Goal: Task Accomplishment & Management: Manage account settings

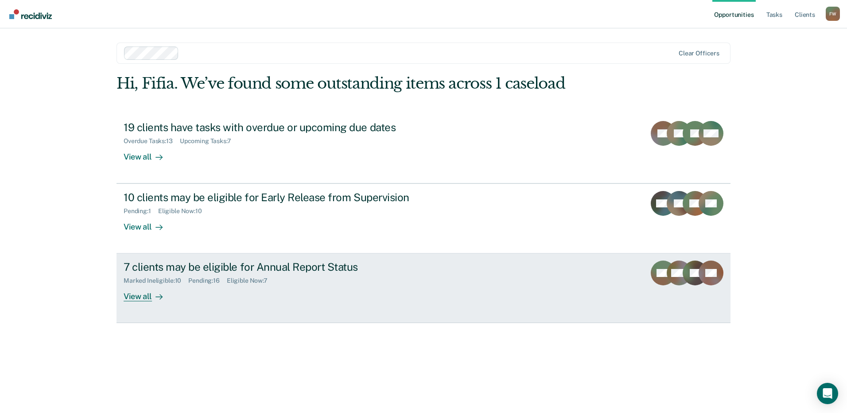
click at [228, 293] on div "7 clients may be eligible for Annual Report Status Marked Ineligible : 10 Pendi…" at bounding box center [290, 281] width 332 height 41
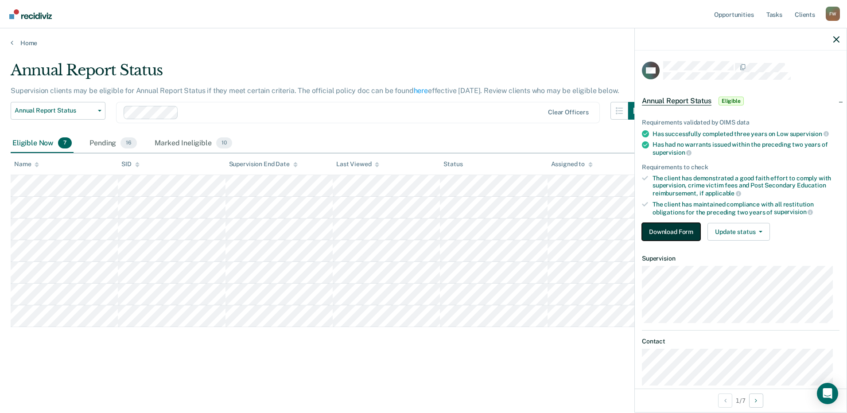
click at [667, 234] on button "Download Form" at bounding box center [671, 232] width 58 height 18
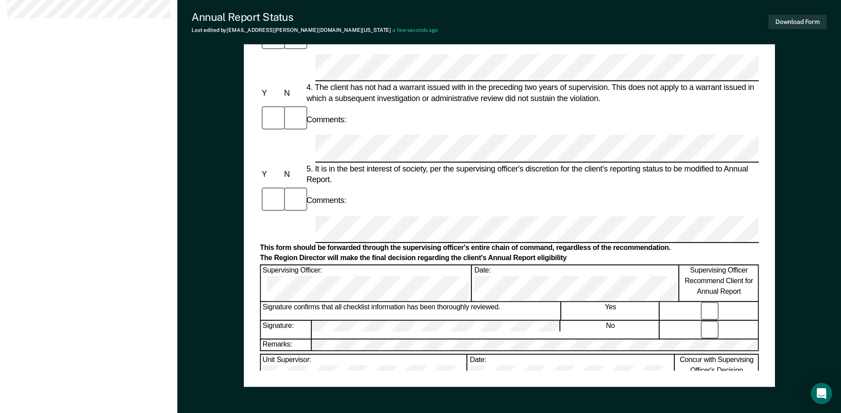
scroll to position [421, 0]
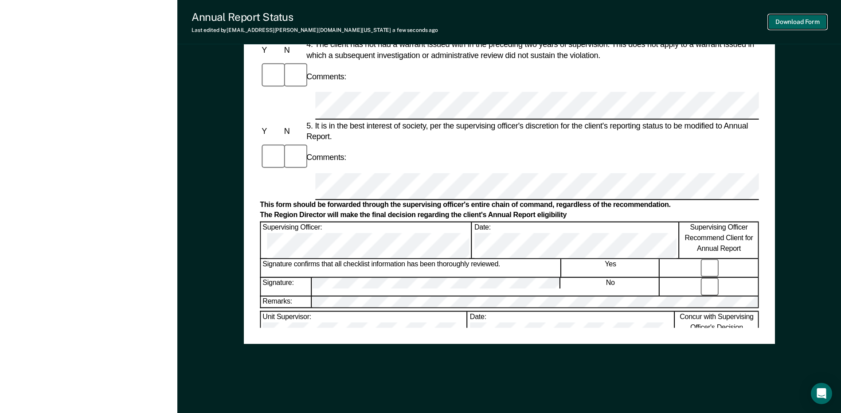
click at [804, 19] on button "Download Form" at bounding box center [797, 22] width 58 height 15
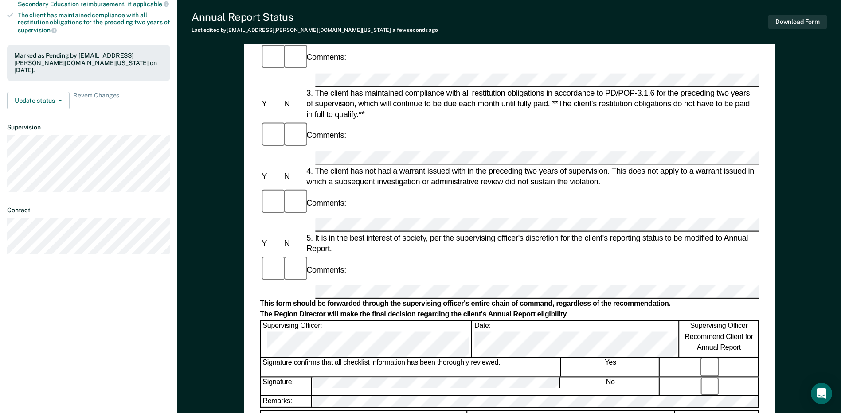
scroll to position [67, 0]
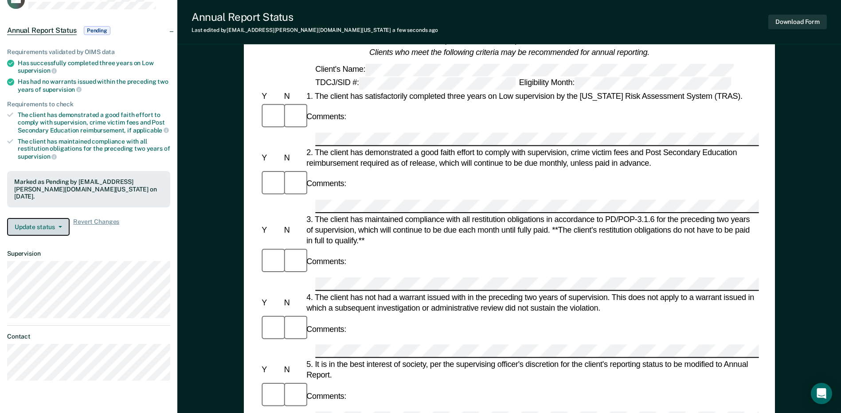
click at [46, 218] on button "Update status" at bounding box center [38, 227] width 62 height 18
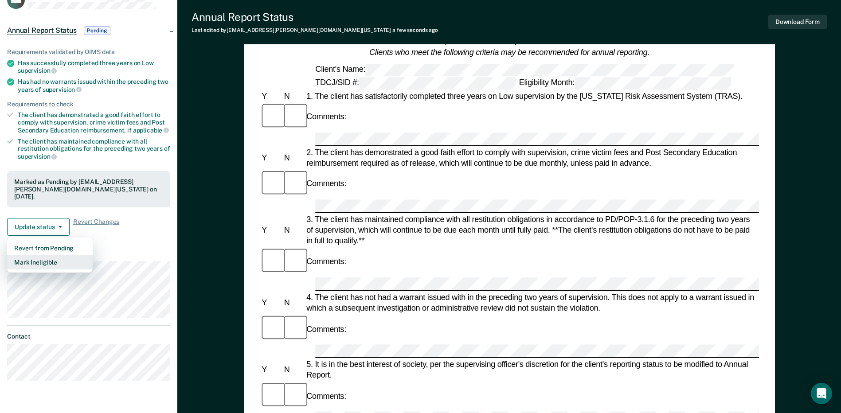
click at [47, 255] on button "Mark Ineligible" at bounding box center [50, 262] width 86 height 14
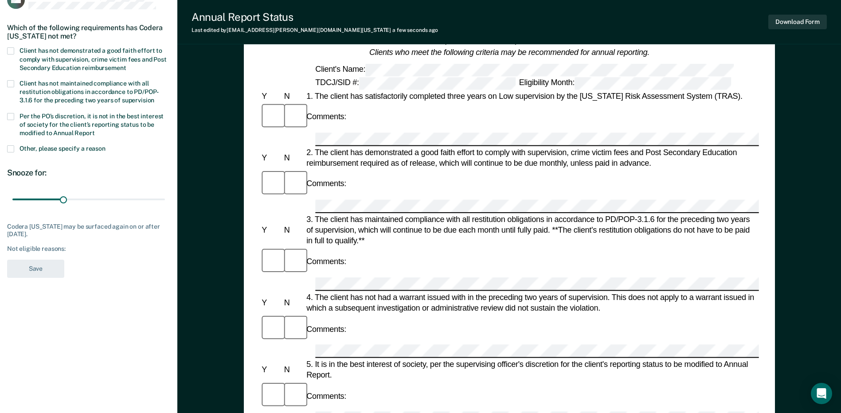
click at [60, 121] on span "Per the PO’s discretion, it is not in the best interest of society for the clie…" at bounding box center [91, 125] width 144 height 24
click at [95, 130] on input "Per the PO’s discretion, it is not in the best interest of society for the clie…" at bounding box center [95, 130] width 0 height 0
click at [64, 49] on span "Client has not demonstrated a good faith effort to comply with supervision, cri…" at bounding box center [92, 59] width 147 height 24
click at [126, 65] on input "Client has not demonstrated a good faith effort to comply with supervision, cri…" at bounding box center [126, 65] width 0 height 0
click at [41, 282] on section "Back CW Which of the following requirements has Codera [US_STATE] not met? Clie…" at bounding box center [88, 127] width 177 height 332
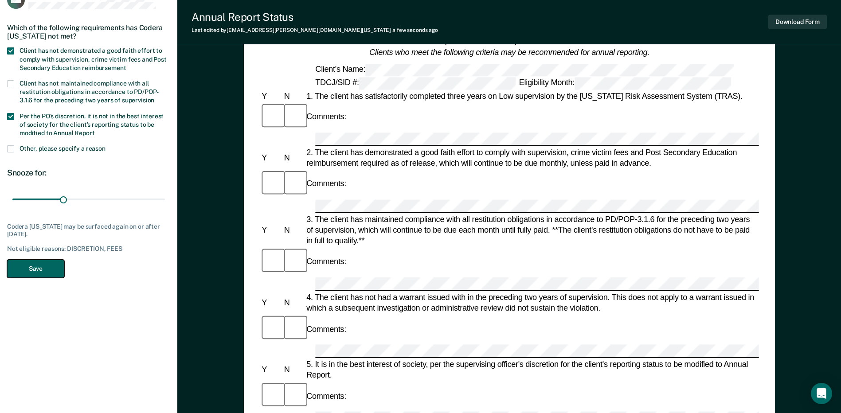
click at [44, 270] on button "Save" at bounding box center [35, 269] width 57 height 18
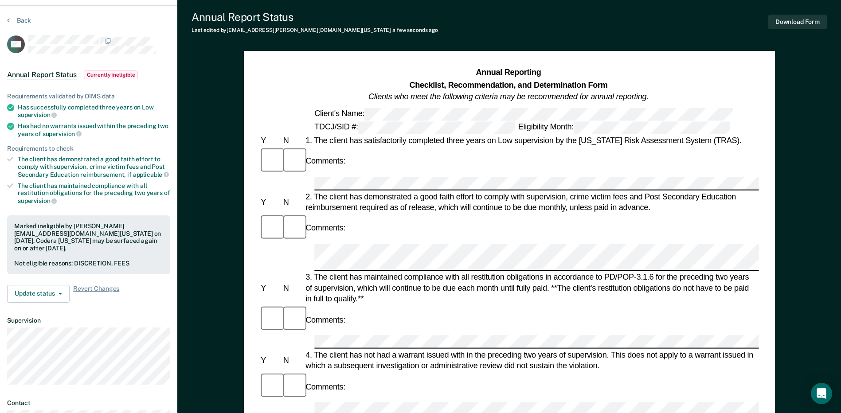
scroll to position [0, 13]
click at [795, 16] on button "Download Form" at bounding box center [797, 22] width 58 height 15
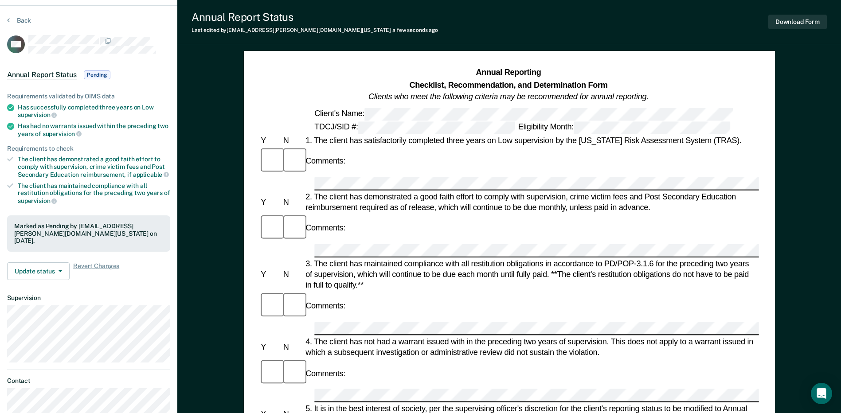
scroll to position [0, 14]
click at [772, 222] on div "Annual Reporting Checklist, Recommendation, and Determination Form Clients who …" at bounding box center [509, 397] width 531 height 692
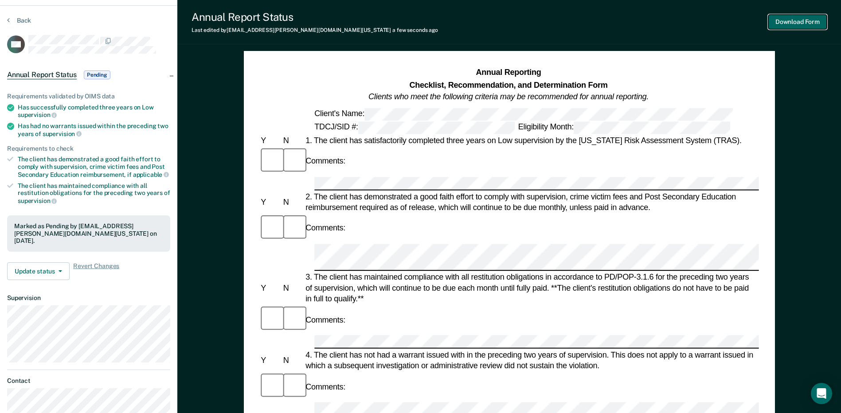
click at [805, 21] on button "Download Form" at bounding box center [797, 22] width 58 height 15
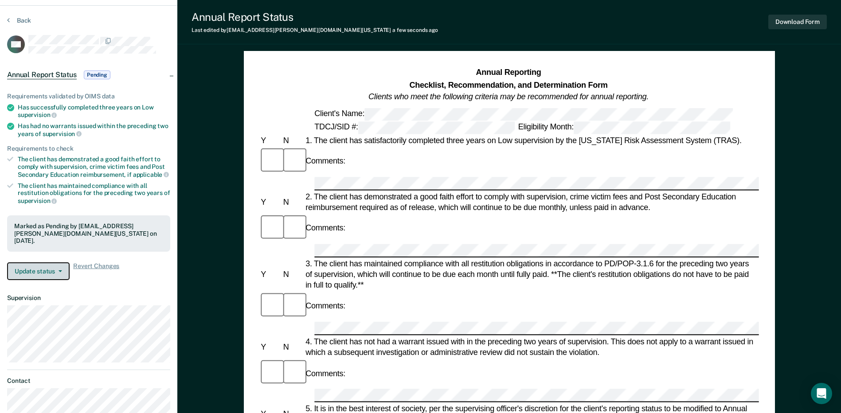
click at [43, 263] on button "Update status" at bounding box center [38, 271] width 62 height 18
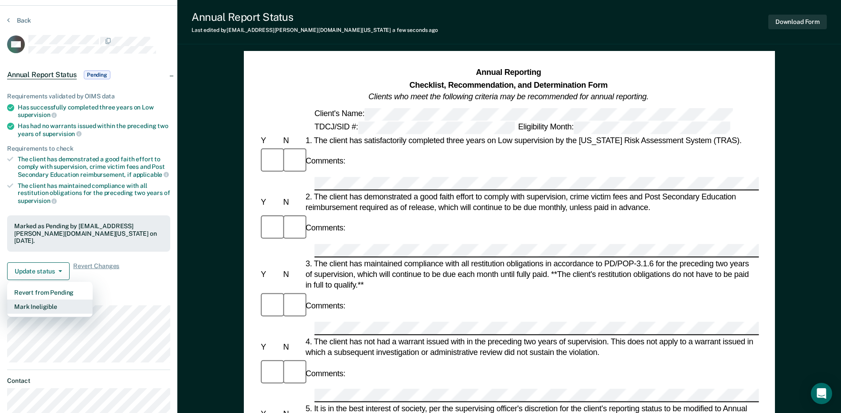
click at [46, 300] on button "Mark Ineligible" at bounding box center [50, 307] width 86 height 14
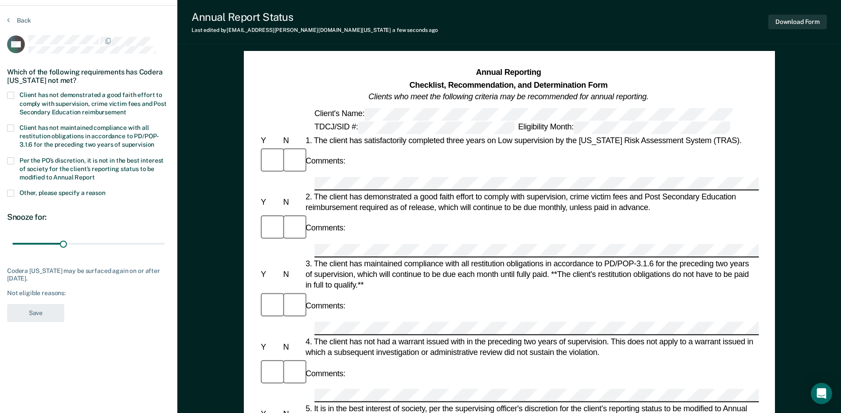
click at [65, 149] on div "Client has not maintained compliance with all restitution obligations in accord…" at bounding box center [88, 141] width 163 height 33
drag, startPoint x: 64, startPoint y: 164, endPoint x: 70, endPoint y: 105, distance: 59.2
click at [64, 163] on label "Per the PO’s discretion, it is not in the best interest of society for the clie…" at bounding box center [88, 170] width 163 height 26
click at [95, 174] on input "Per the PO’s discretion, it is not in the best interest of society for the clie…" at bounding box center [95, 174] width 0 height 0
click at [72, 91] on span "Client has not demonstrated a good faith effort to comply with supervision, cri…" at bounding box center [92, 103] width 147 height 24
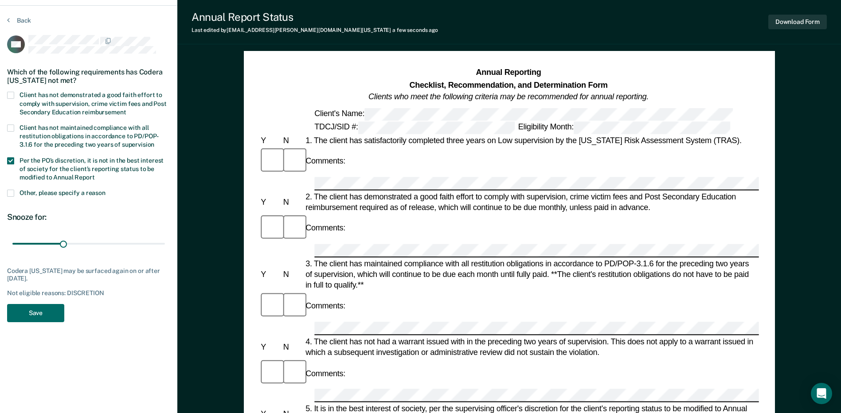
click at [126, 109] on input "Client has not demonstrated a good faith effort to comply with supervision, cri…" at bounding box center [126, 109] width 0 height 0
click at [47, 306] on button "Save" at bounding box center [35, 313] width 57 height 18
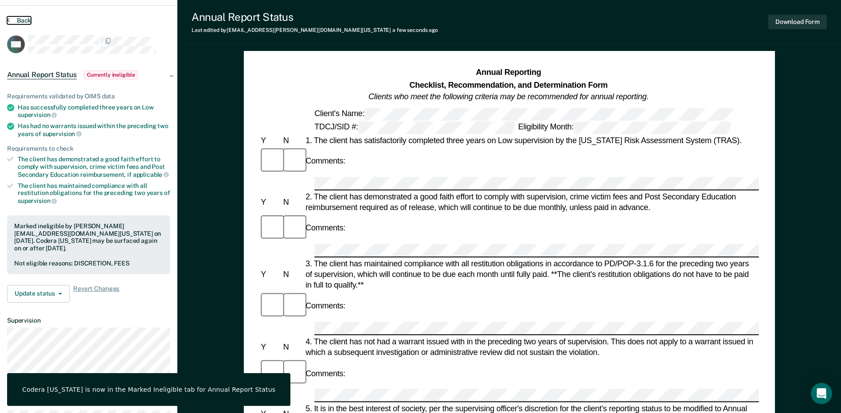
click at [17, 17] on button "Back" at bounding box center [19, 20] width 24 height 8
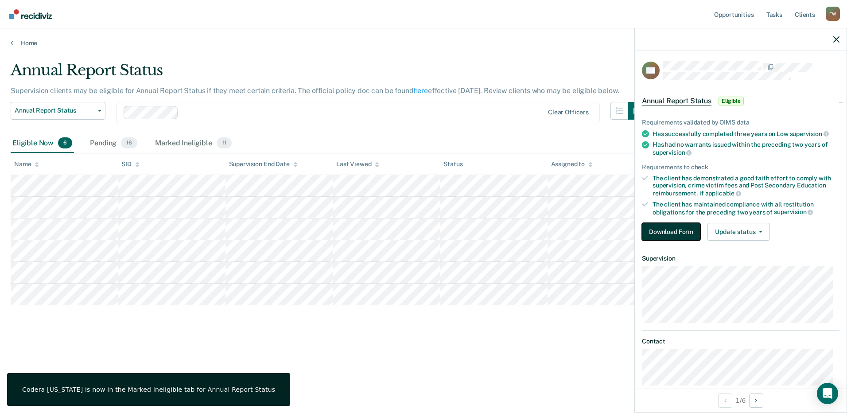
click at [666, 235] on button "Download Form" at bounding box center [671, 232] width 58 height 18
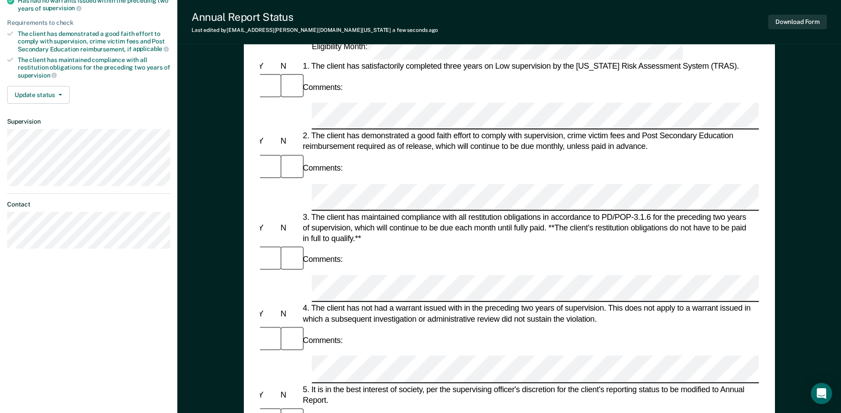
scroll to position [177, 0]
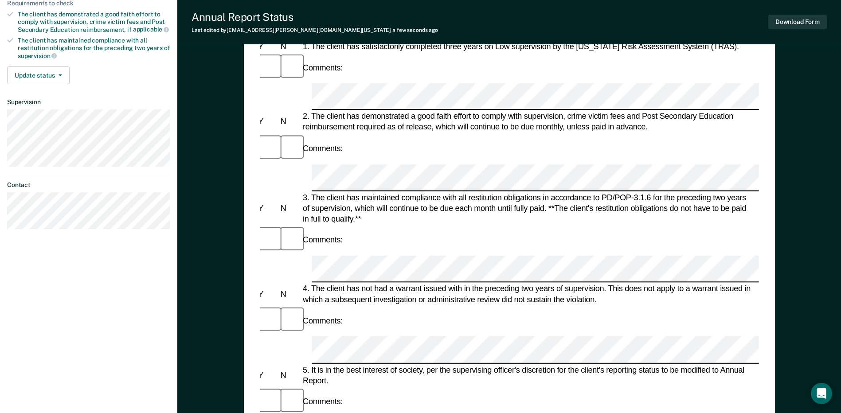
click at [278, 387] on div at bounding box center [289, 402] width 22 height 30
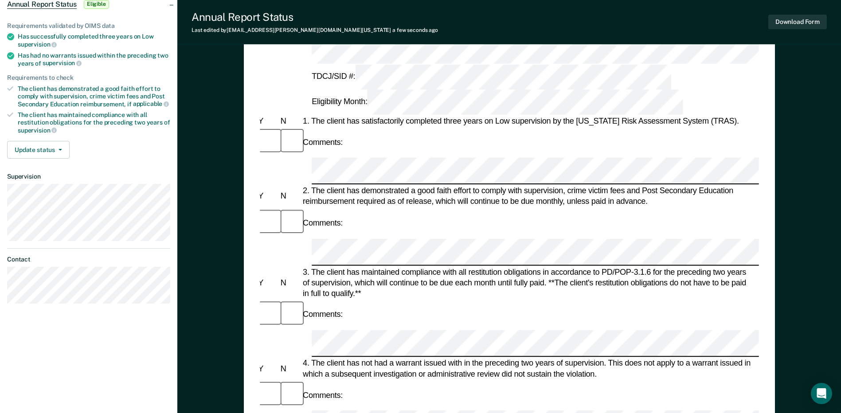
scroll to position [0, 0]
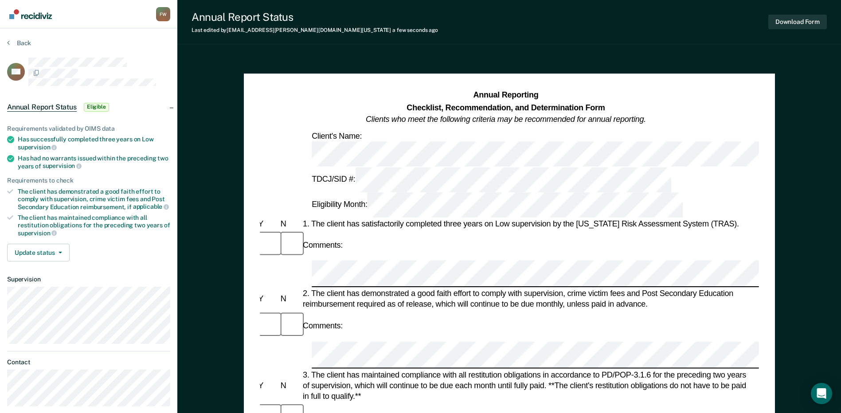
click at [292, 311] on div at bounding box center [289, 326] width 22 height 30
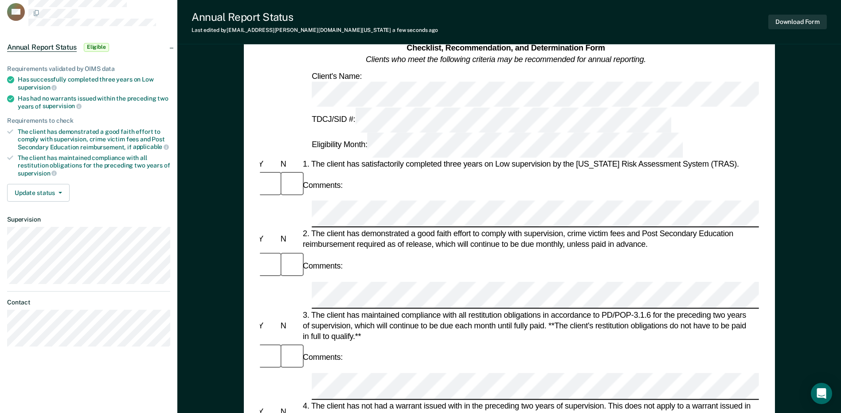
scroll to position [133, 0]
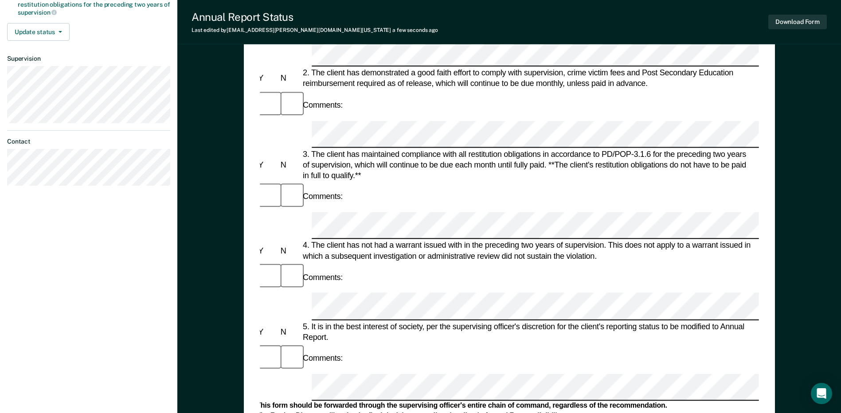
scroll to position [222, 0]
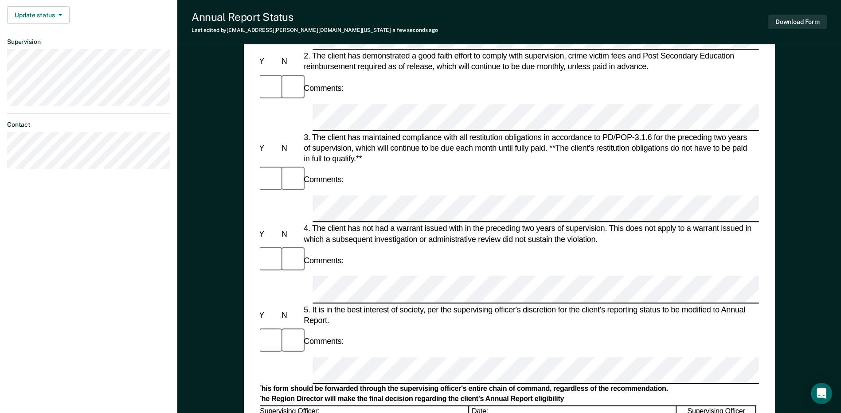
scroll to position [111, 0]
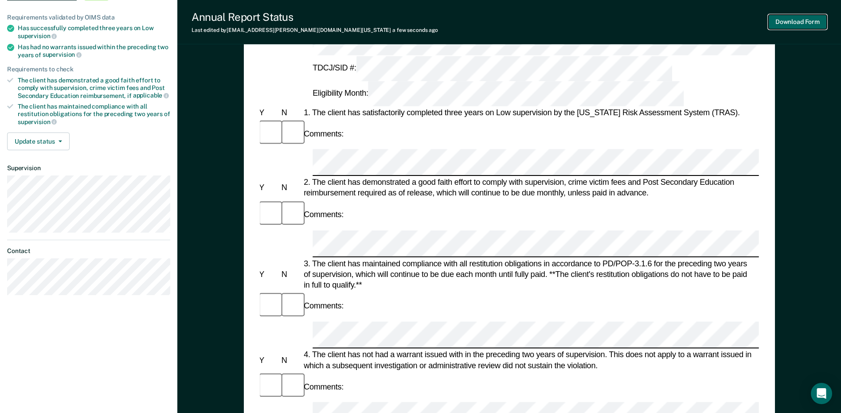
click at [793, 17] on button "Download Form" at bounding box center [797, 22] width 58 height 15
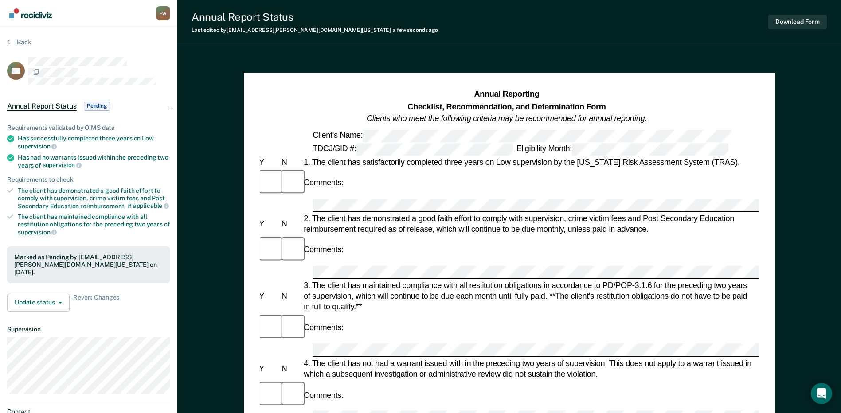
scroll to position [0, 0]
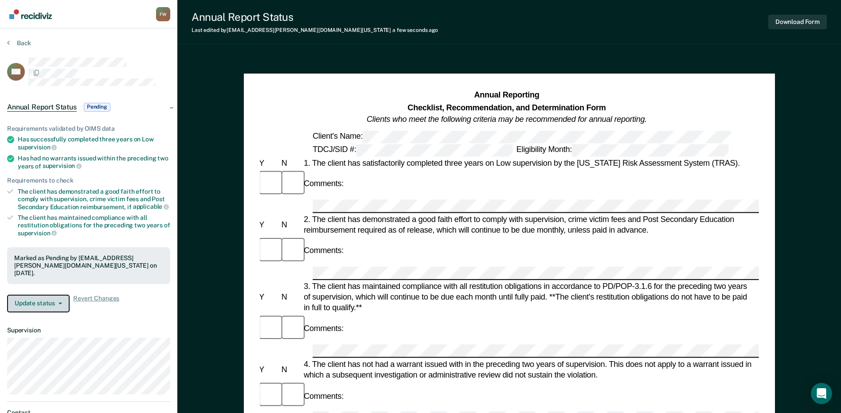
click at [47, 295] on button "Update status" at bounding box center [38, 304] width 62 height 18
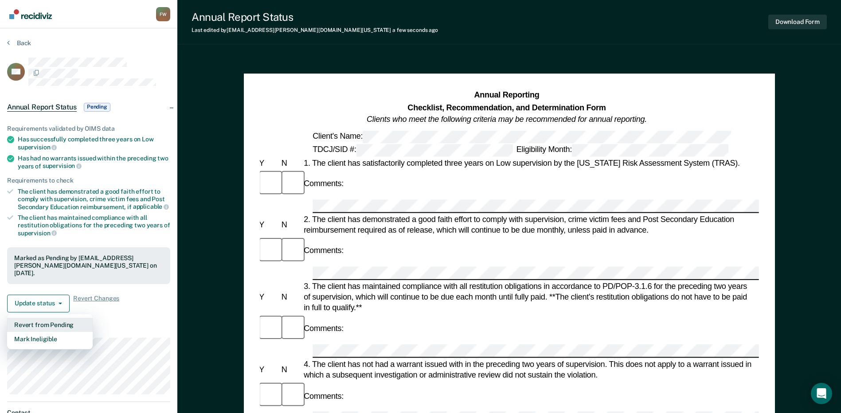
scroll to position [44, 0]
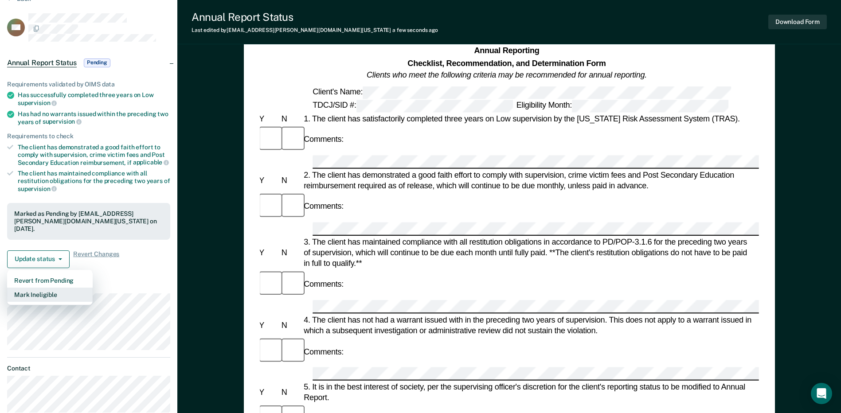
click at [47, 288] on button "Mark Ineligible" at bounding box center [50, 295] width 86 height 14
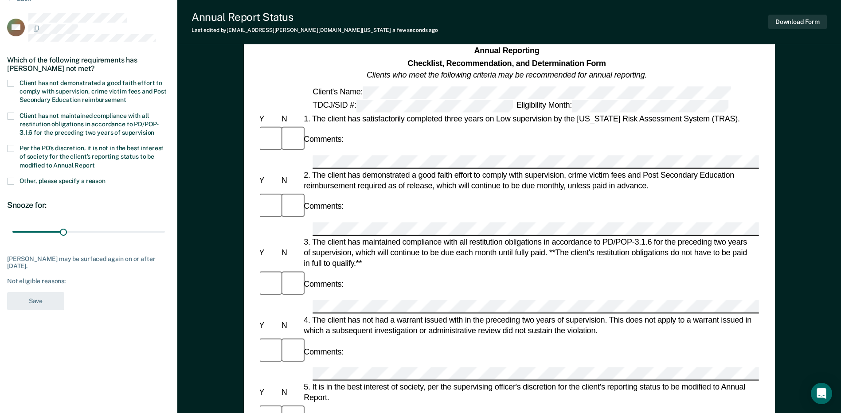
click at [56, 158] on span "Per the PO’s discretion, it is not in the best interest of society for the clie…" at bounding box center [91, 156] width 144 height 24
click at [95, 162] on input "Per the PO’s discretion, it is not in the best interest of society for the clie…" at bounding box center [95, 162] width 0 height 0
drag, startPoint x: 63, startPoint y: 96, endPoint x: 62, endPoint y: 102, distance: 6.7
click at [63, 95] on span "Client has not demonstrated a good faith effort to comply with supervision, cri…" at bounding box center [92, 91] width 147 height 24
click at [126, 97] on input "Client has not demonstrated a good faith effort to comply with supervision, cri…" at bounding box center [126, 97] width 0 height 0
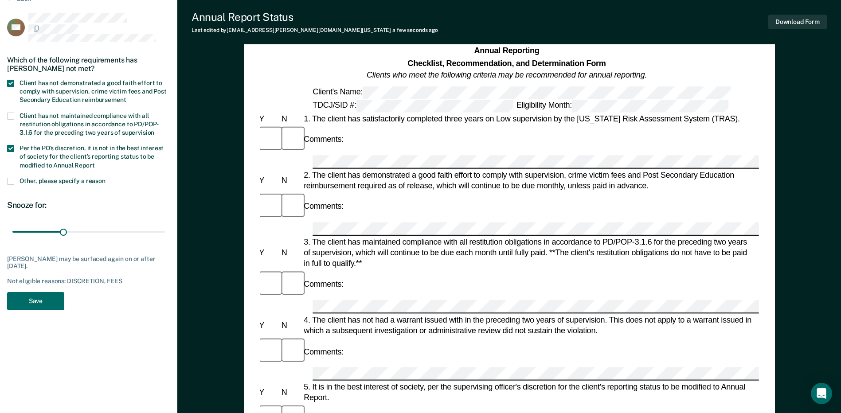
click at [39, 313] on div "MF Which of the following requirements has [PERSON_NAME] not met? Client has no…" at bounding box center [88, 164] width 163 height 302
click at [41, 306] on button "Save" at bounding box center [35, 301] width 57 height 18
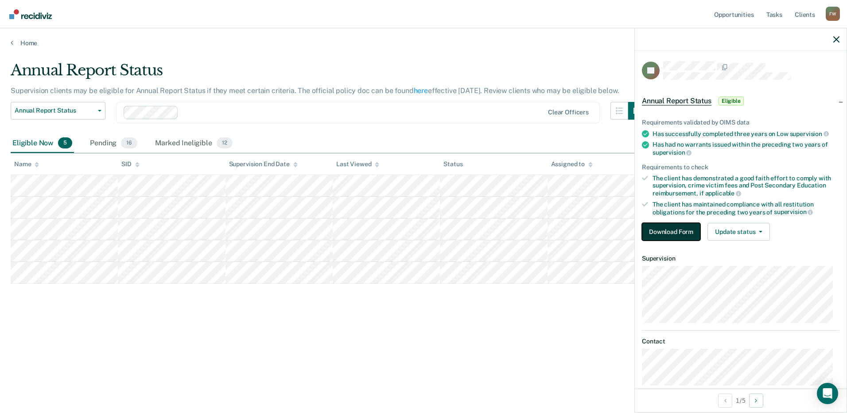
click at [677, 234] on button "Download Form" at bounding box center [671, 232] width 58 height 18
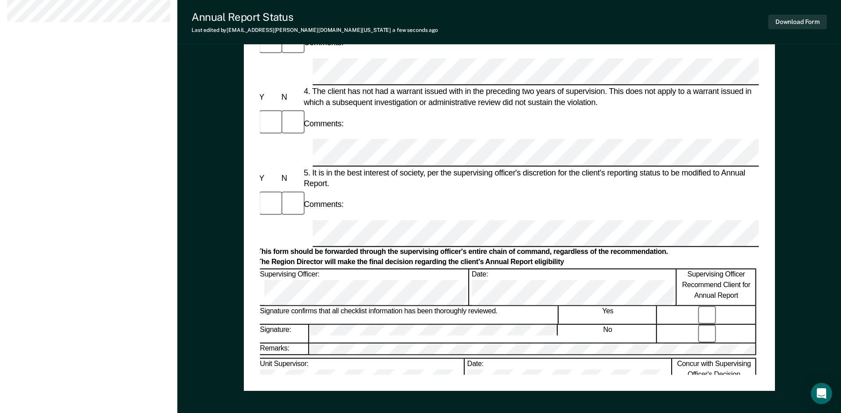
scroll to position [421, 0]
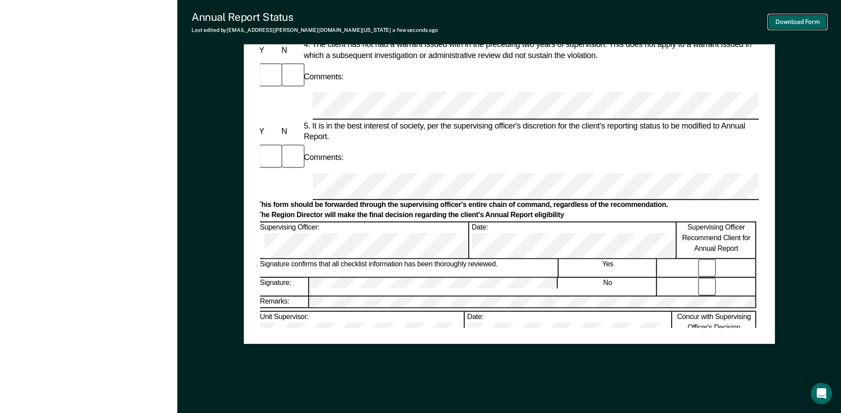
click at [787, 20] on button "Download Form" at bounding box center [797, 22] width 58 height 15
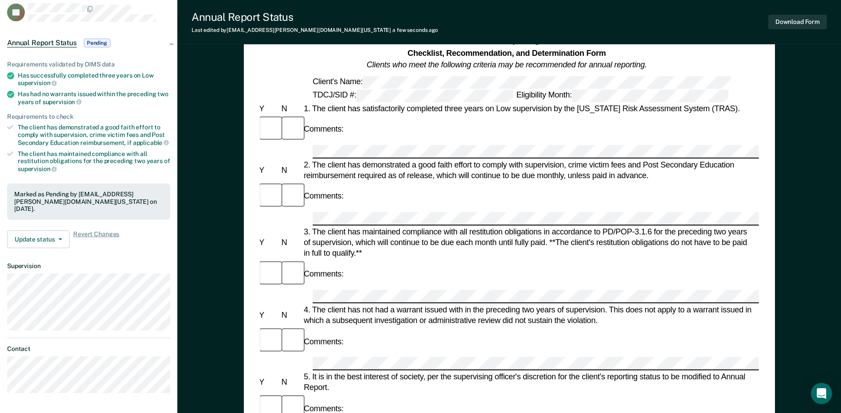
scroll to position [0, 0]
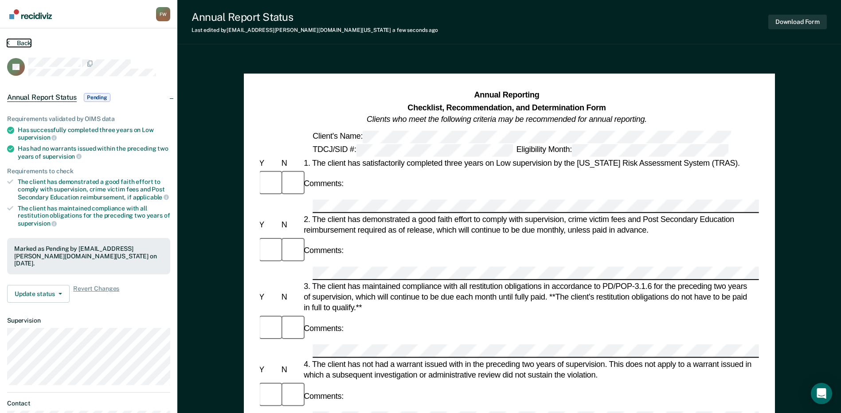
click at [17, 43] on button "Back" at bounding box center [19, 43] width 24 height 8
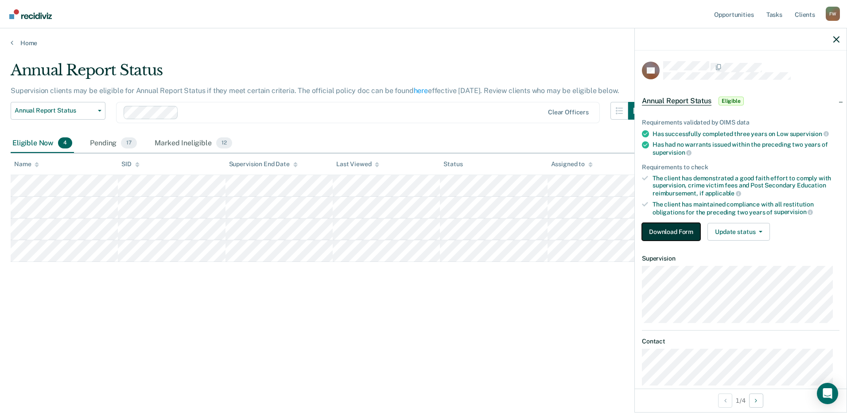
click at [659, 230] on button "Download Form" at bounding box center [671, 232] width 58 height 18
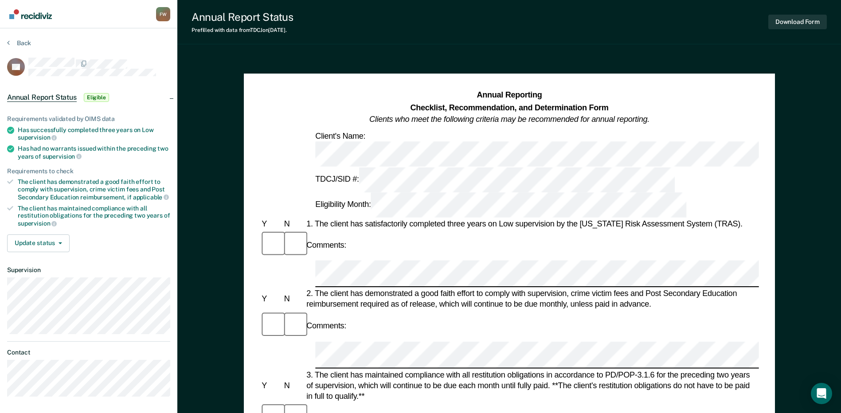
click at [354, 288] on div "2. The client has demonstrated a good faith effort to comply with supervision, …" at bounding box center [531, 298] width 454 height 21
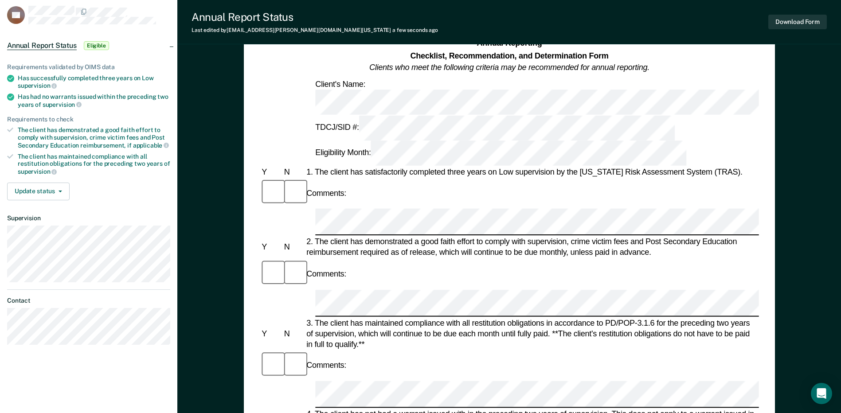
scroll to position [44, 0]
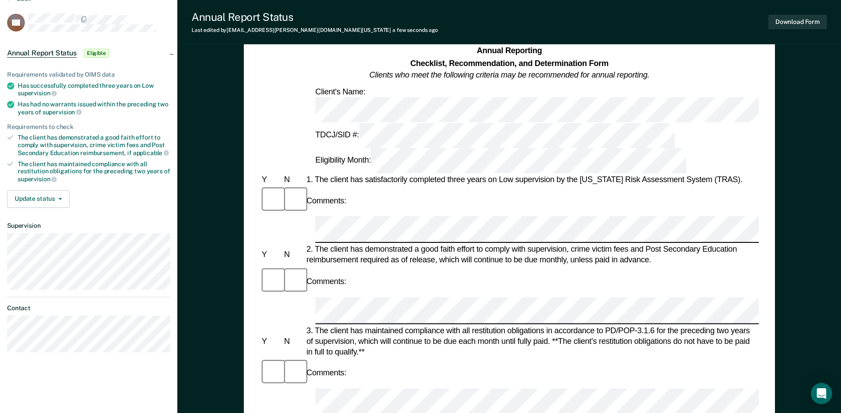
click at [291, 244] on div "Y N 2. The client has demonstrated a good faith effort to comply with supervisi…" at bounding box center [509, 254] width 499 height 21
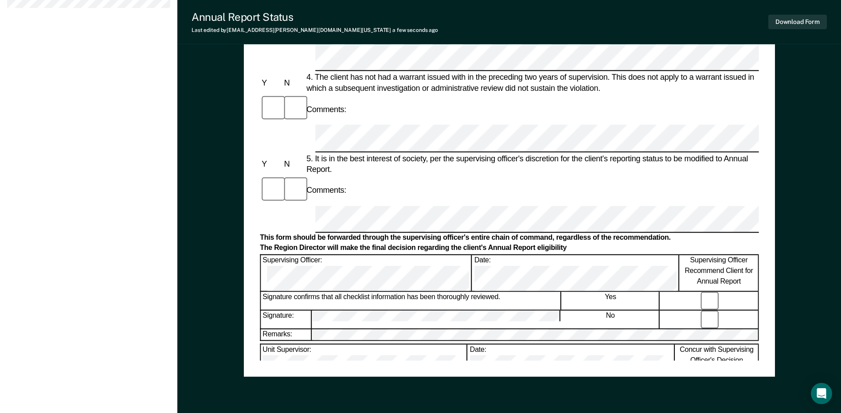
scroll to position [415, 0]
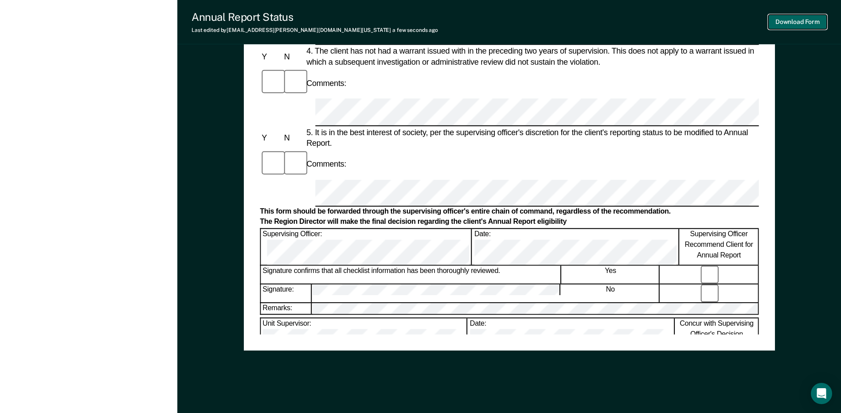
click at [811, 21] on button "Download Form" at bounding box center [797, 22] width 58 height 15
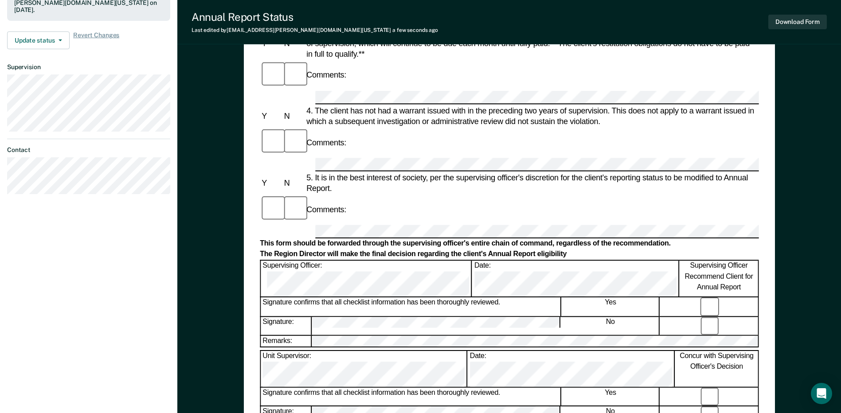
scroll to position [60, 0]
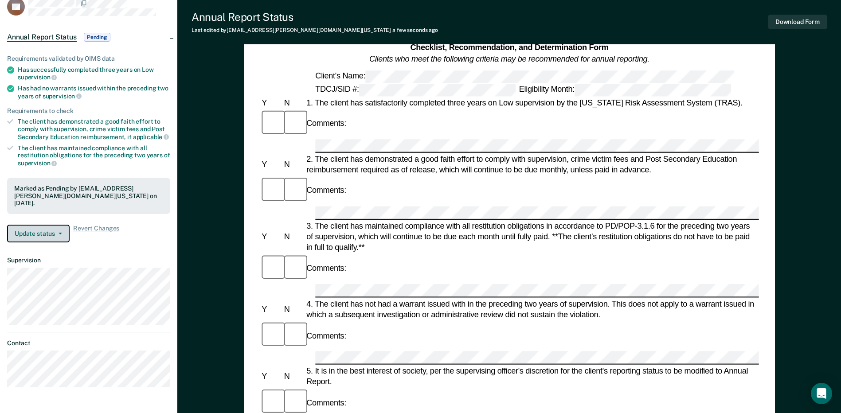
click at [50, 225] on button "Update status" at bounding box center [38, 234] width 62 height 18
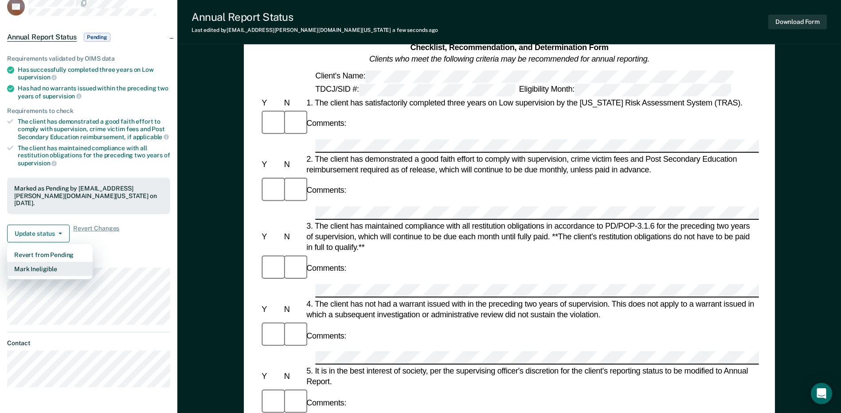
click at [44, 263] on button "Mark Ineligible" at bounding box center [50, 269] width 86 height 14
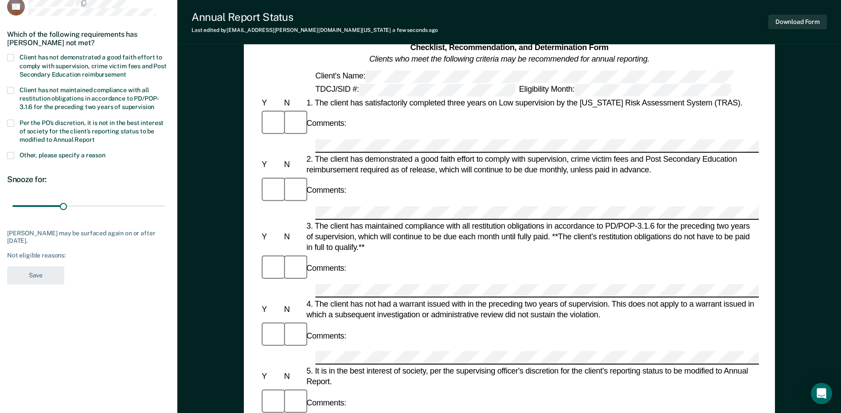
click at [42, 126] on label "Per the PO’s discretion, it is not in the best interest of society for the clie…" at bounding box center [88, 133] width 163 height 26
click at [95, 136] on input "Per the PO’s discretion, it is not in the best interest of society for the clie…" at bounding box center [95, 136] width 0 height 0
click at [51, 47] on div "Which of the following requirements has [PERSON_NAME] not met?" at bounding box center [88, 38] width 163 height 31
click at [51, 63] on span "Client has not demonstrated a good faith effort to comply with supervision, cri…" at bounding box center [92, 66] width 147 height 24
click at [126, 71] on input "Client has not demonstrated a good faith effort to comply with supervision, cri…" at bounding box center [126, 71] width 0 height 0
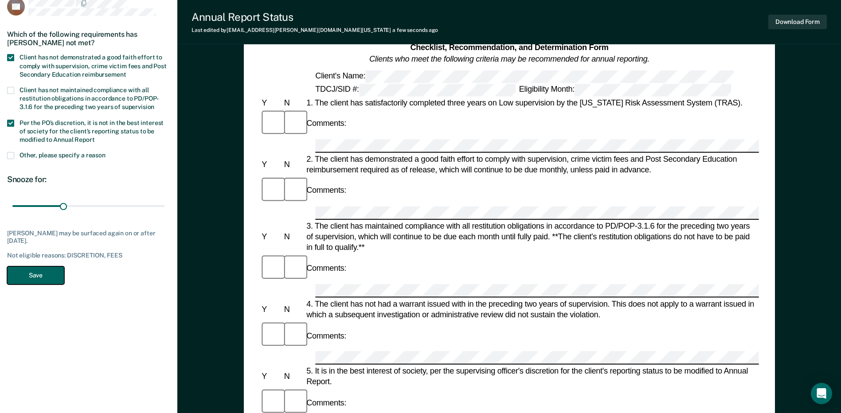
click at [37, 276] on button "Save" at bounding box center [35, 275] width 57 height 18
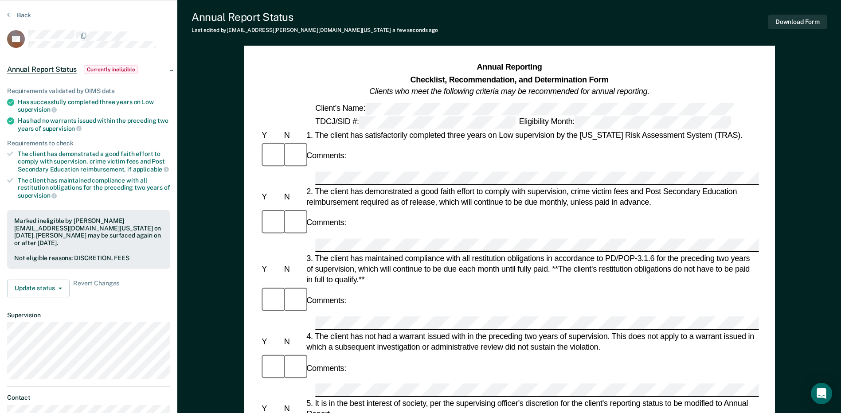
scroll to position [0, 0]
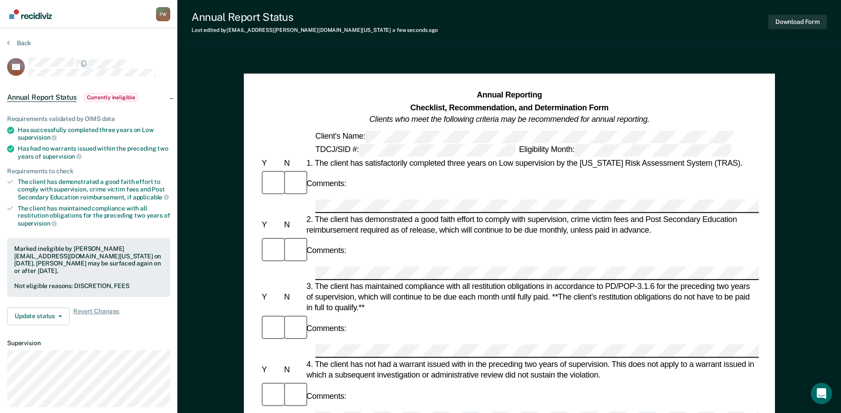
click at [14, 38] on section "Back DK Annual Report Status Currently ineligible Requirements validated by OIM…" at bounding box center [88, 257] width 177 height 459
click at [15, 39] on button "Back" at bounding box center [19, 43] width 24 height 8
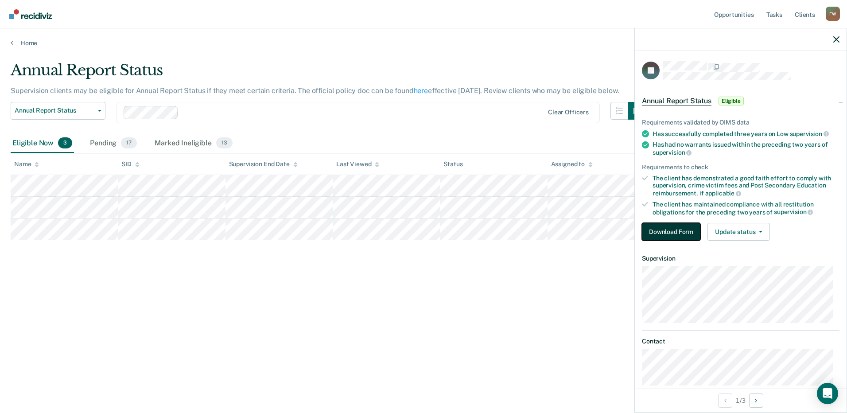
click at [685, 229] on button "Download Form" at bounding box center [671, 232] width 58 height 18
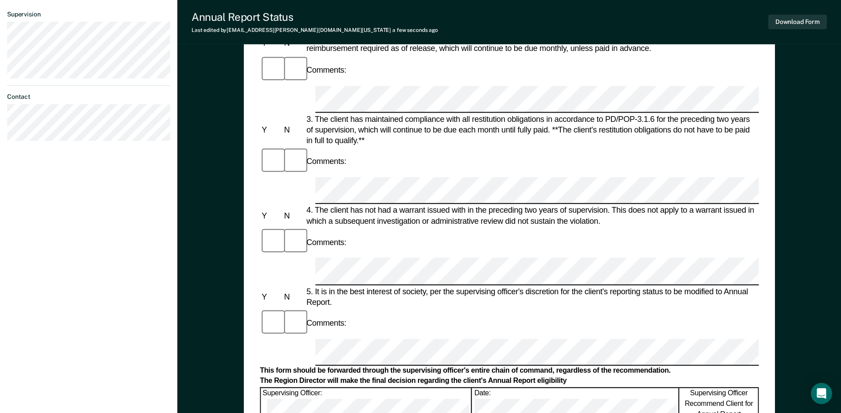
scroll to position [244, 0]
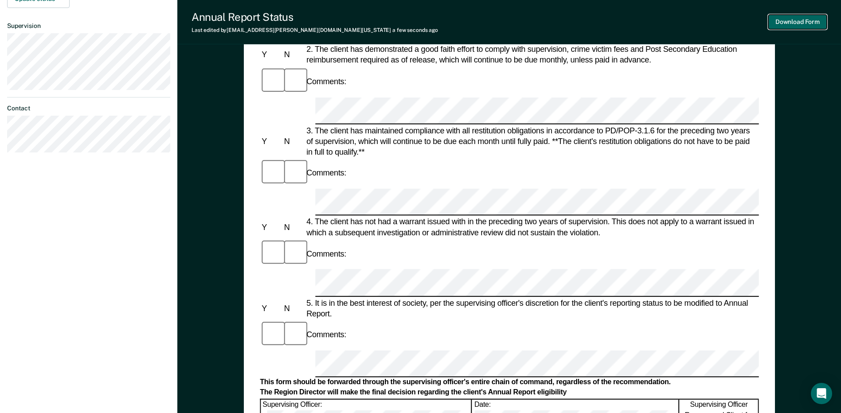
click at [797, 21] on button "Download Form" at bounding box center [797, 22] width 58 height 15
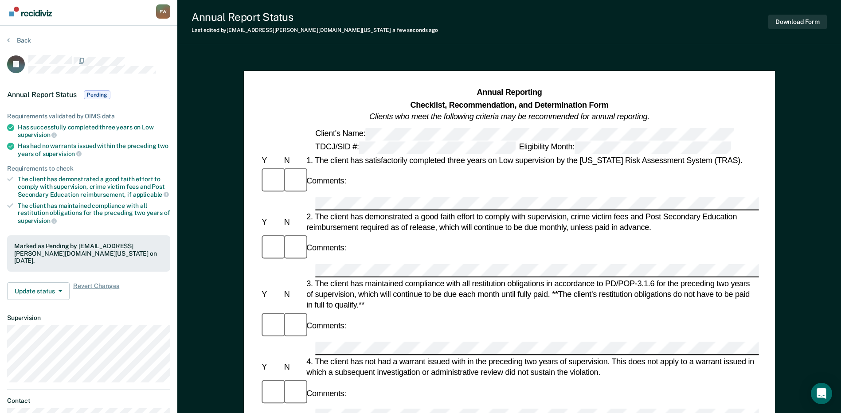
scroll to position [0, 0]
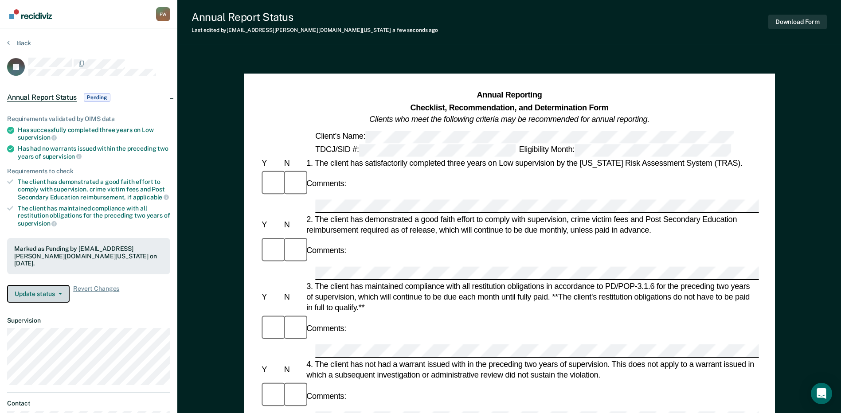
drag, startPoint x: 44, startPoint y: 284, endPoint x: 43, endPoint y: 296, distance: 12.4
click at [43, 285] on button "Update status" at bounding box center [38, 294] width 62 height 18
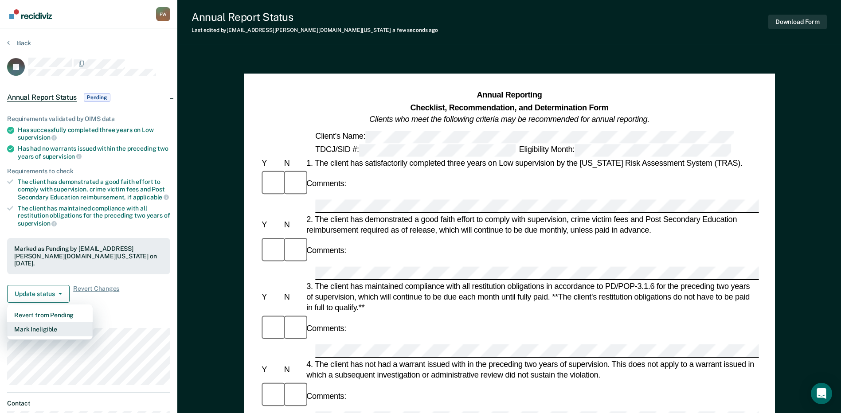
click at [43, 323] on button "Mark Ineligible" at bounding box center [50, 329] width 86 height 14
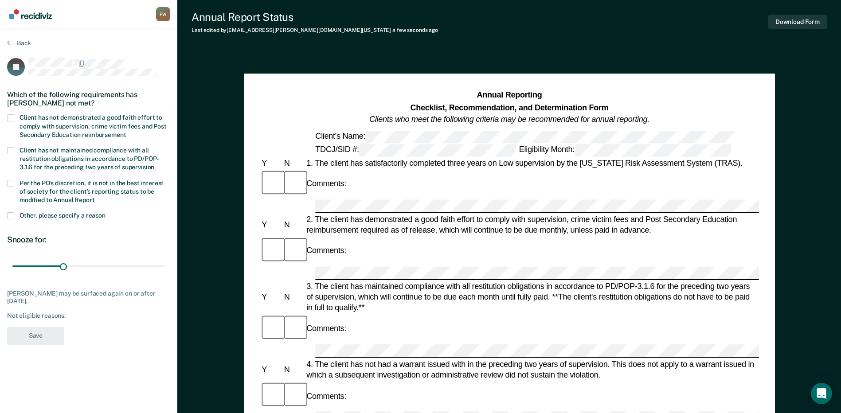
click at [58, 182] on span "Per the PO’s discretion, it is not in the best interest of society for the clie…" at bounding box center [91, 191] width 144 height 24
click at [95, 197] on input "Per the PO’s discretion, it is not in the best interest of society for the clie…" at bounding box center [95, 197] width 0 height 0
click at [62, 127] on span "Client has not demonstrated a good faith effort to comply with supervision, cri…" at bounding box center [92, 126] width 147 height 24
click at [126, 132] on input "Client has not demonstrated a good faith effort to comply with supervision, cri…" at bounding box center [126, 132] width 0 height 0
click at [43, 334] on button "Save" at bounding box center [35, 336] width 57 height 18
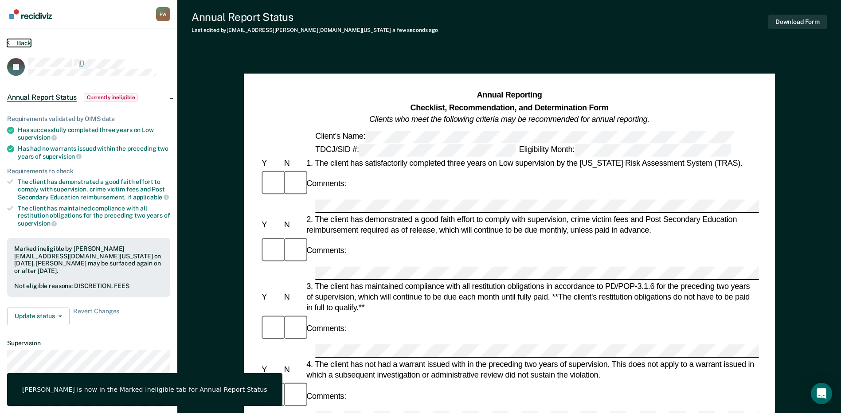
click at [19, 43] on button "Back" at bounding box center [19, 43] width 24 height 8
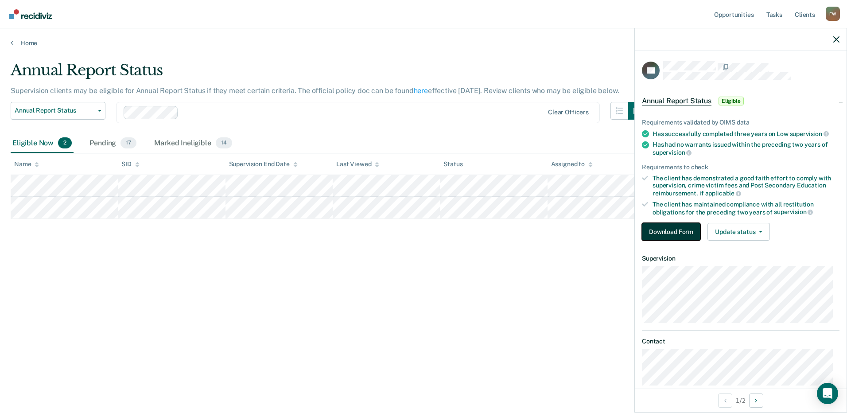
click at [647, 224] on button "Download Form" at bounding box center [671, 232] width 58 height 18
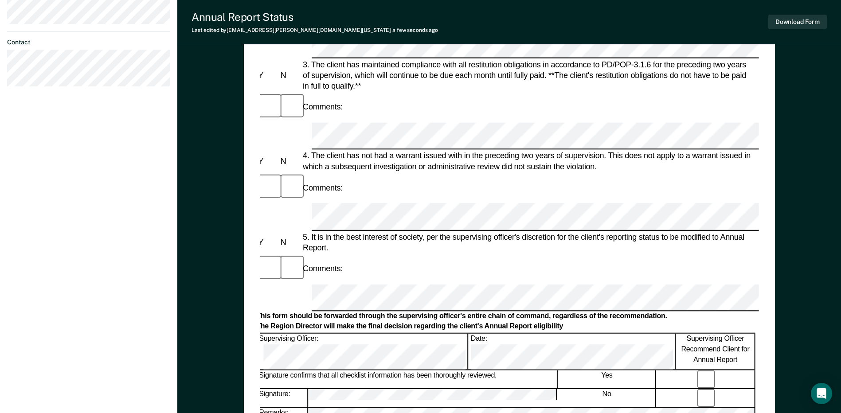
scroll to position [0, 1]
click at [812, 21] on button "Download Form" at bounding box center [797, 22] width 58 height 15
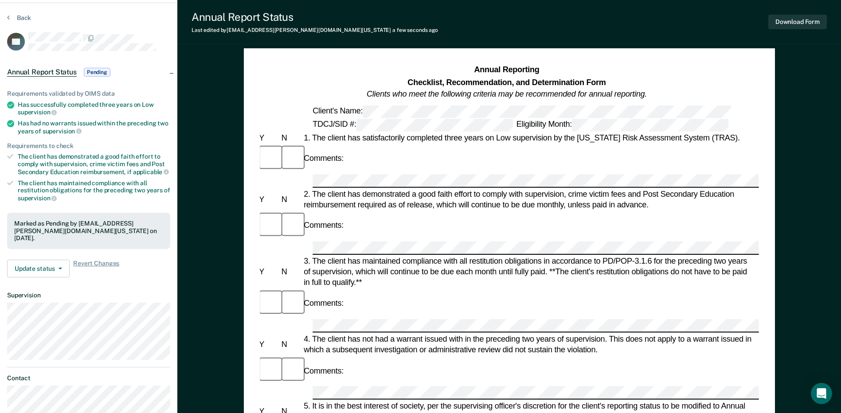
scroll to position [0, 0]
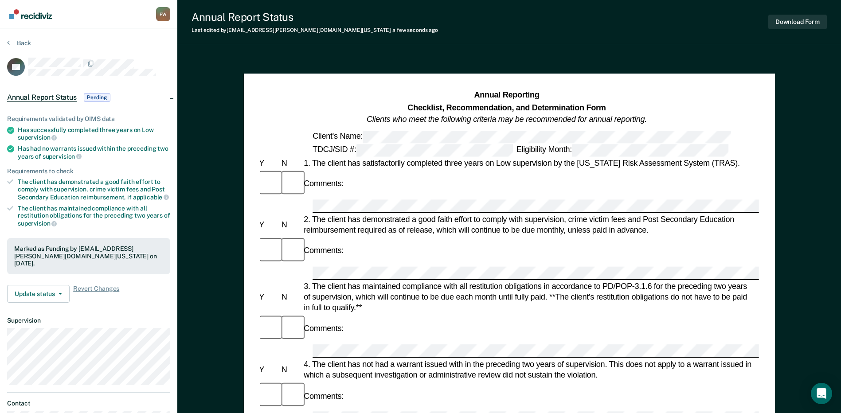
click at [21, 48] on div "Back" at bounding box center [88, 48] width 163 height 19
click at [22, 47] on div "Back" at bounding box center [88, 48] width 163 height 19
drag, startPoint x: 22, startPoint y: 47, endPoint x: 23, endPoint y: 39, distance: 8.1
click at [23, 39] on button "Back" at bounding box center [19, 43] width 24 height 8
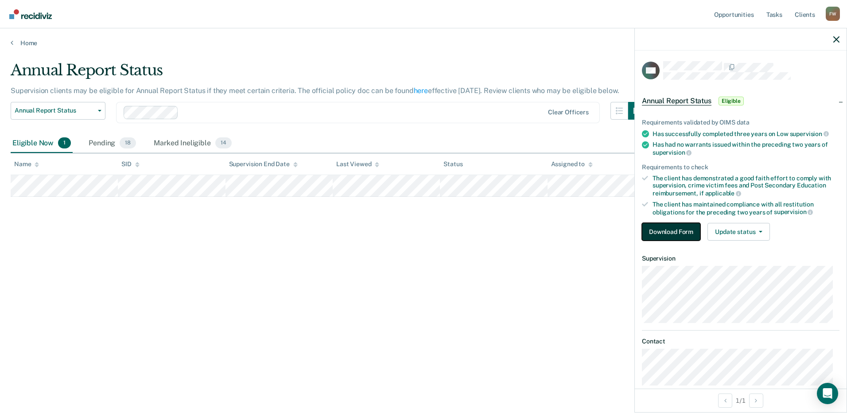
click at [681, 225] on button "Download Form" at bounding box center [671, 232] width 58 height 18
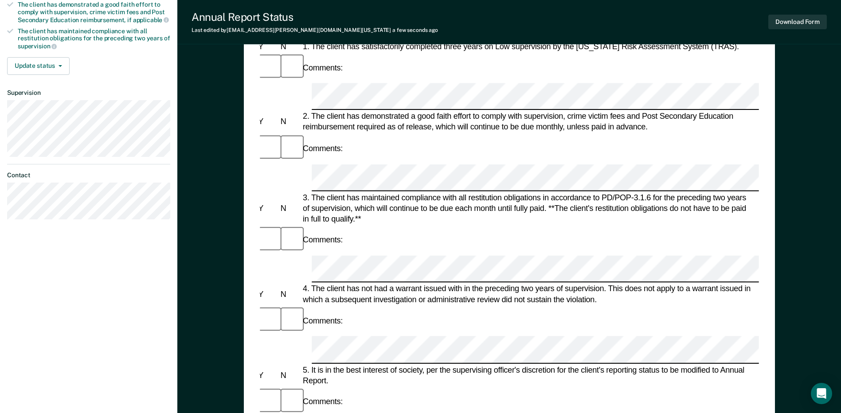
scroll to position [44, 0]
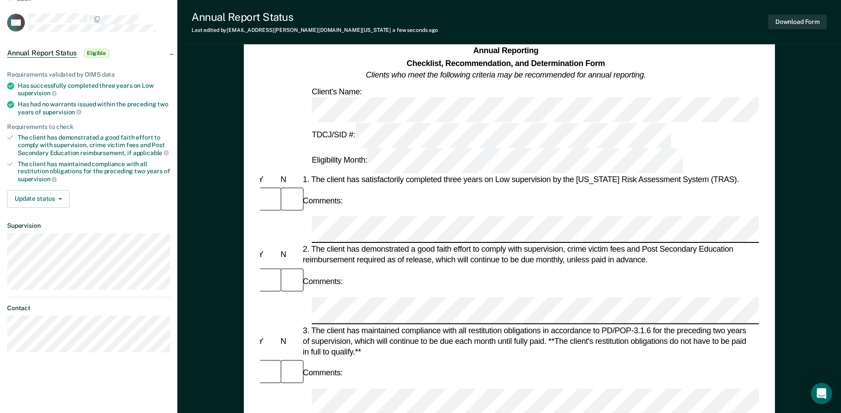
click at [283, 267] on div at bounding box center [289, 282] width 22 height 30
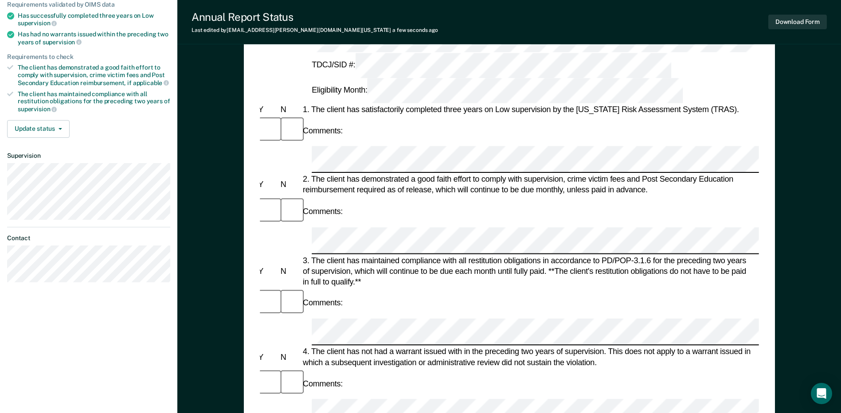
scroll to position [222, 0]
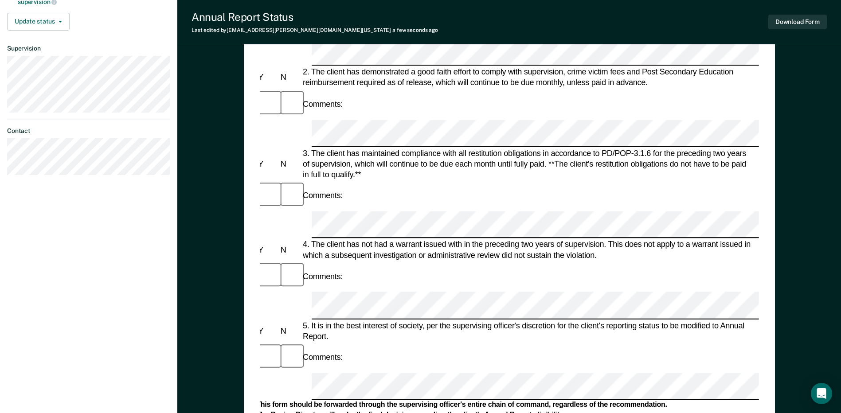
click at [294, 343] on div at bounding box center [289, 358] width 22 height 30
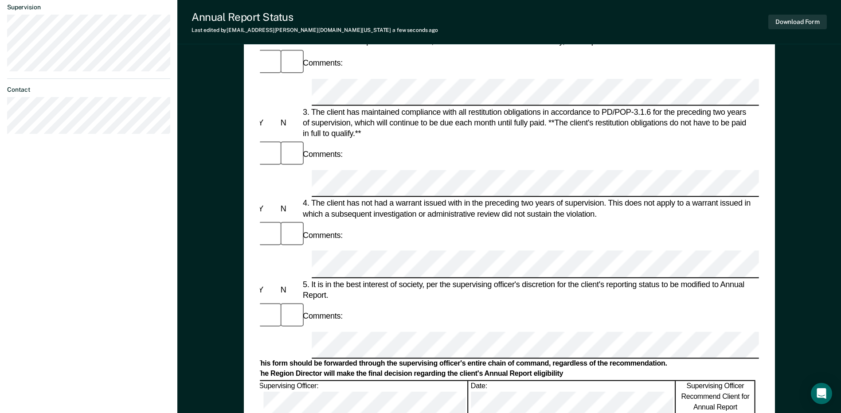
scroll to position [310, 0]
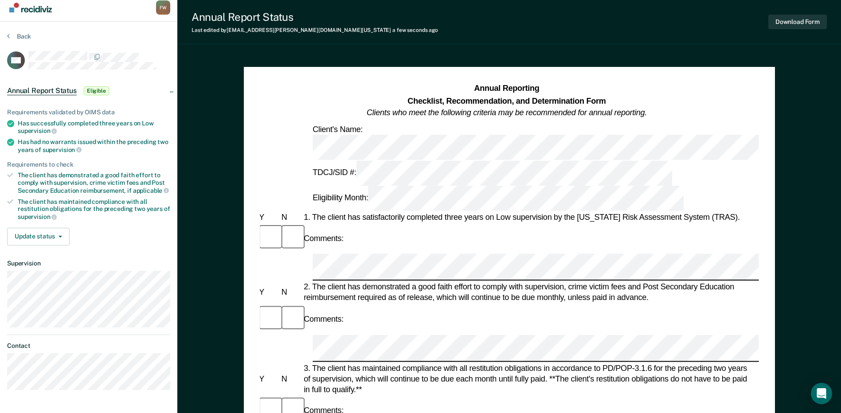
scroll to position [0, 0]
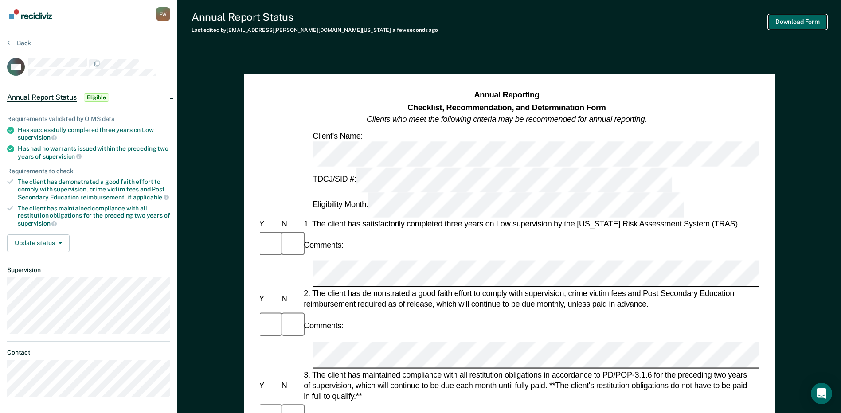
click at [791, 24] on button "Download Form" at bounding box center [797, 22] width 58 height 15
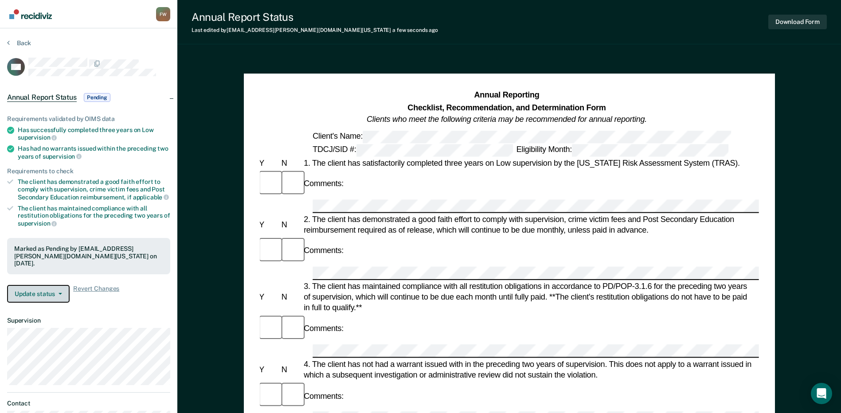
click at [53, 285] on button "Update status" at bounding box center [38, 294] width 62 height 18
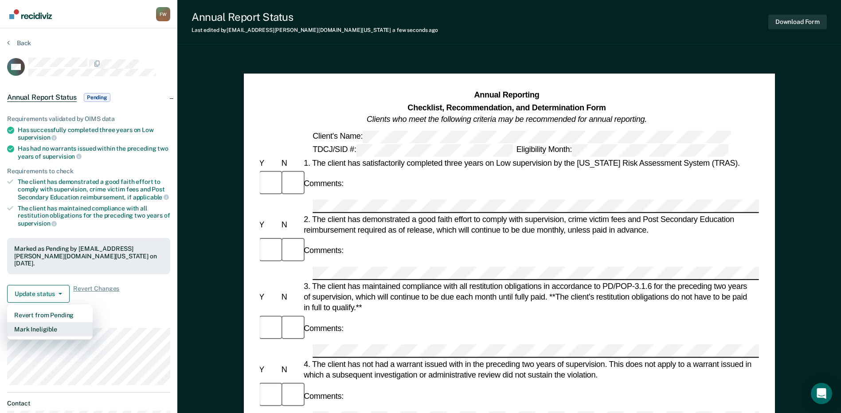
click at [56, 322] on button "Mark Ineligible" at bounding box center [50, 329] width 86 height 14
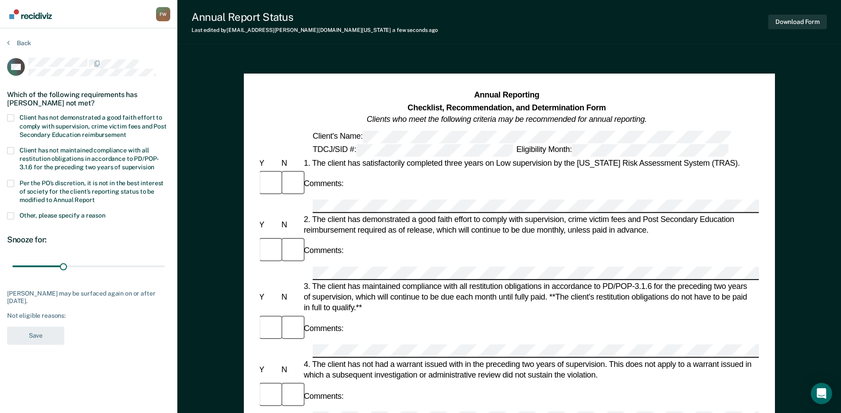
click at [68, 187] on span "Per the PO’s discretion, it is not in the best interest of society for the clie…" at bounding box center [91, 191] width 144 height 24
click at [95, 197] on input "Per the PO’s discretion, it is not in the best interest of society for the clie…" at bounding box center [95, 197] width 0 height 0
click at [77, 115] on span "Client has not demonstrated a good faith effort to comply with supervision, cri…" at bounding box center [92, 126] width 147 height 24
click at [126, 132] on input "Client has not demonstrated a good faith effort to comply with supervision, cri…" at bounding box center [126, 132] width 0 height 0
click at [49, 335] on button "Save" at bounding box center [35, 336] width 57 height 18
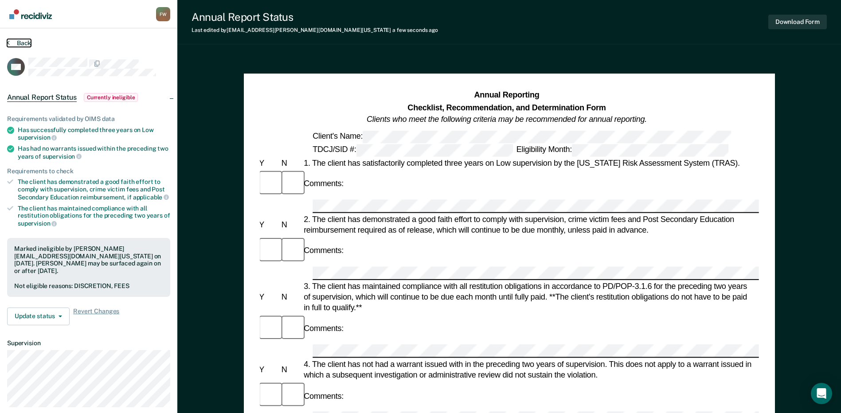
click at [19, 45] on button "Back" at bounding box center [19, 43] width 24 height 8
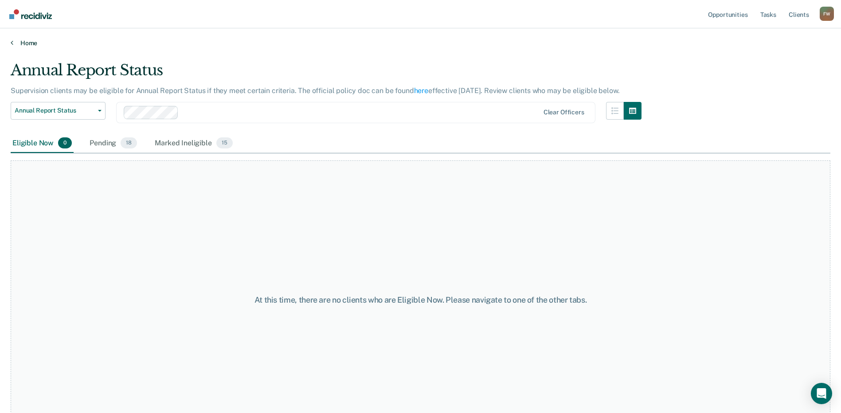
click at [28, 45] on link "Home" at bounding box center [420, 43] width 819 height 8
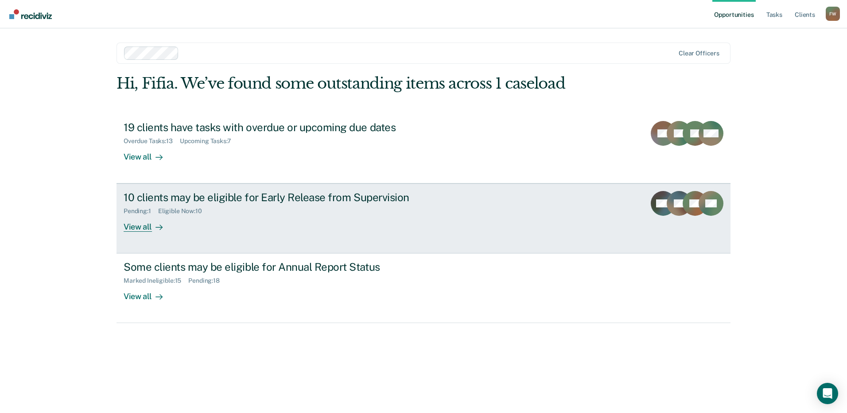
click at [210, 204] on div "Pending : 1 Eligible Now : 10" at bounding box center [279, 209] width 311 height 11
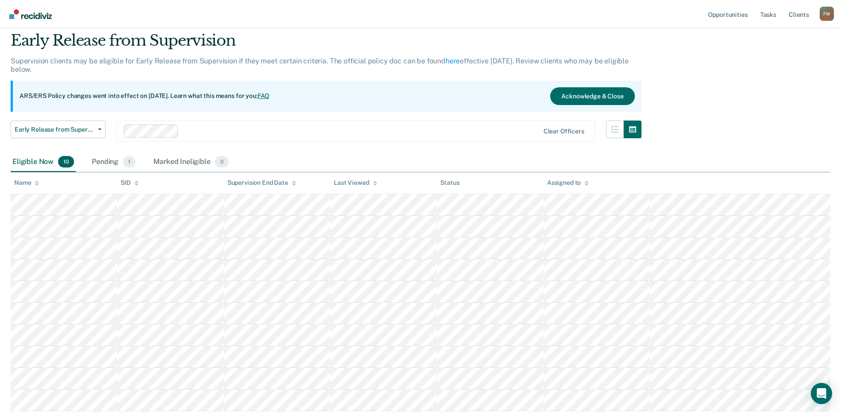
scroll to position [89, 0]
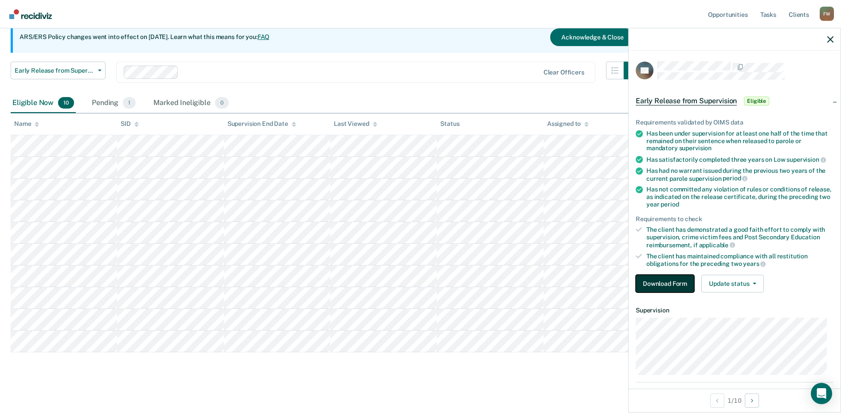
click at [689, 287] on button "Download Form" at bounding box center [664, 284] width 58 height 18
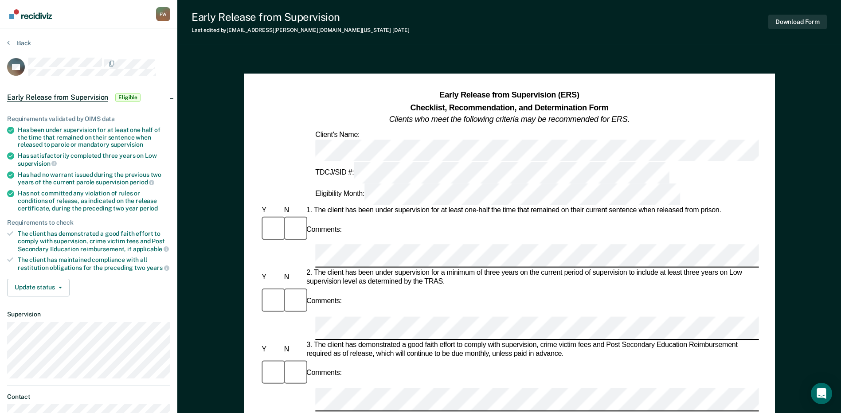
click at [414, 358] on div "Comments:" at bounding box center [509, 385] width 499 height 54
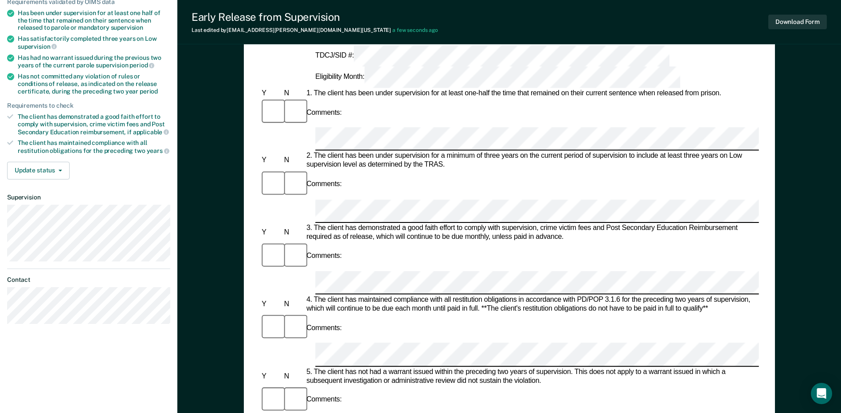
scroll to position [133, 0]
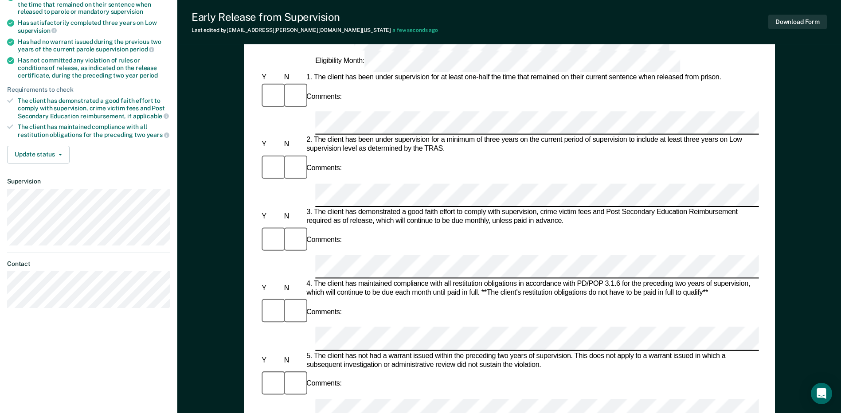
drag, startPoint x: 403, startPoint y: 249, endPoint x: 469, endPoint y: 260, distance: 67.4
drag, startPoint x: 469, startPoint y: 260, endPoint x: 799, endPoint y: 286, distance: 331.2
click at [799, 286] on div "Early Release from Supervision (ERS) Checklist, Recommendation, and Determinati…" at bounding box center [508, 311] width 663 height 779
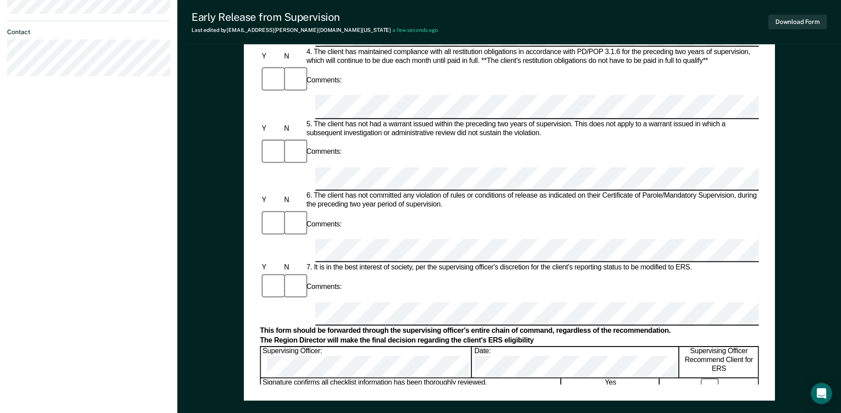
scroll to position [421, 0]
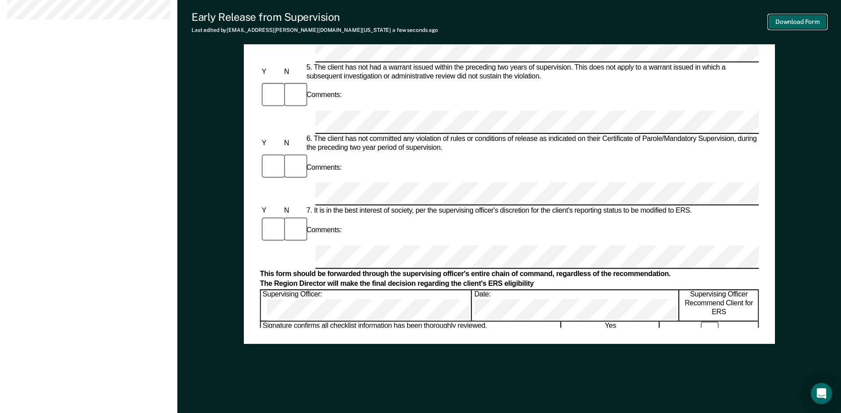
click at [792, 21] on button "Download Form" at bounding box center [797, 22] width 58 height 15
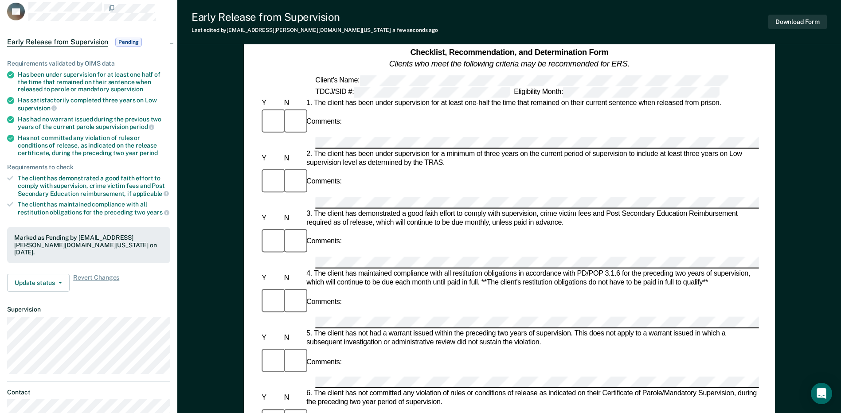
scroll to position [0, 0]
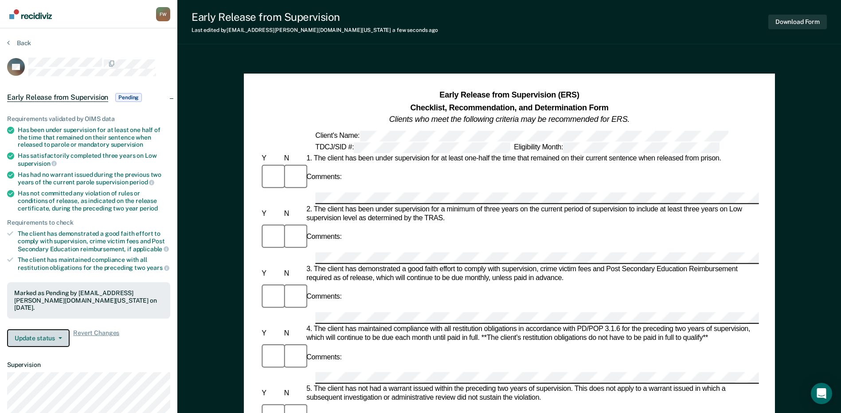
click at [46, 329] on button "Update status" at bounding box center [38, 338] width 62 height 18
click at [22, 42] on button "Back" at bounding box center [19, 43] width 24 height 8
